Goal: Task Accomplishment & Management: Manage account settings

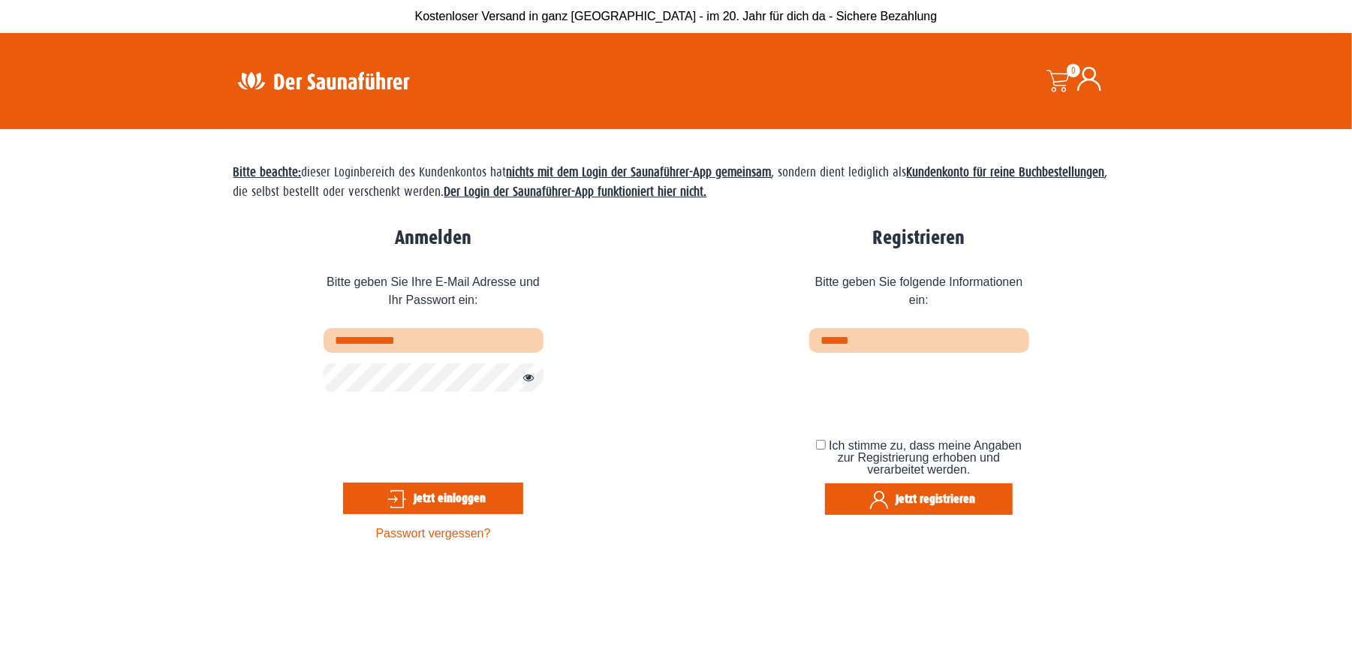
type input "**********"
click at [406, 492] on button "Jetzt einloggen" at bounding box center [433, 499] width 180 height 32
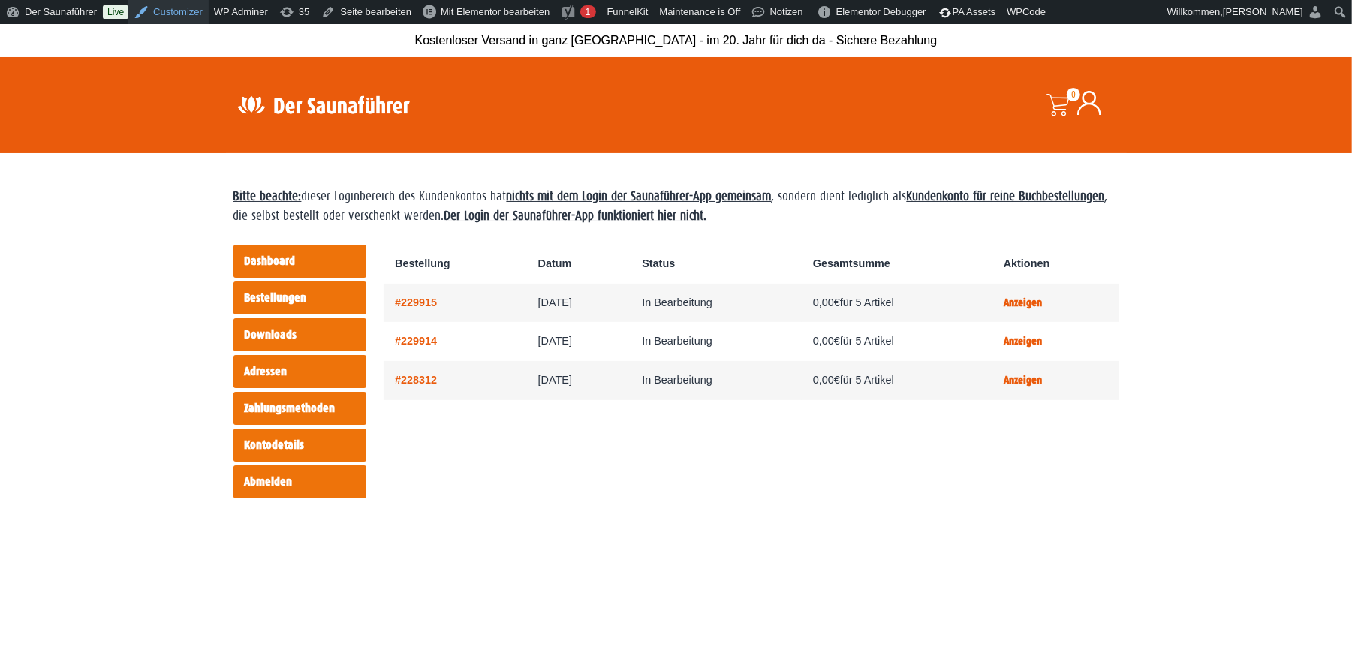
click at [191, 10] on link "Customizer" at bounding box center [168, 12] width 80 height 24
